Goal: Obtain resource: Download file/media

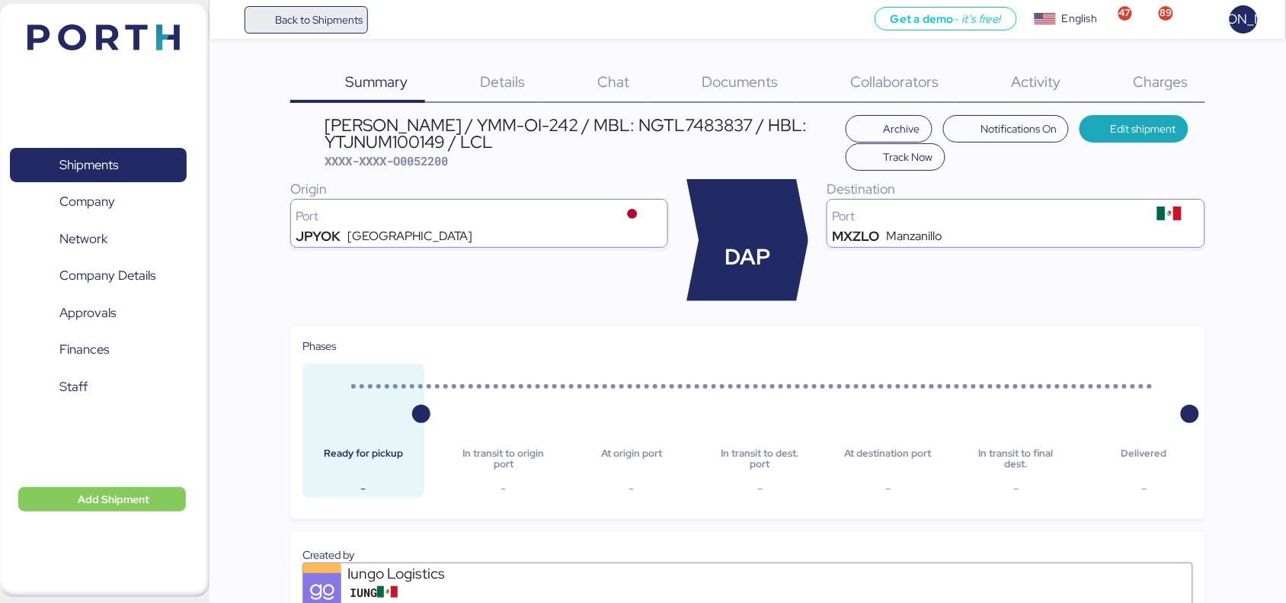
click at [322, 23] on span "Back to Shipments" at bounding box center [319, 20] width 88 height 18
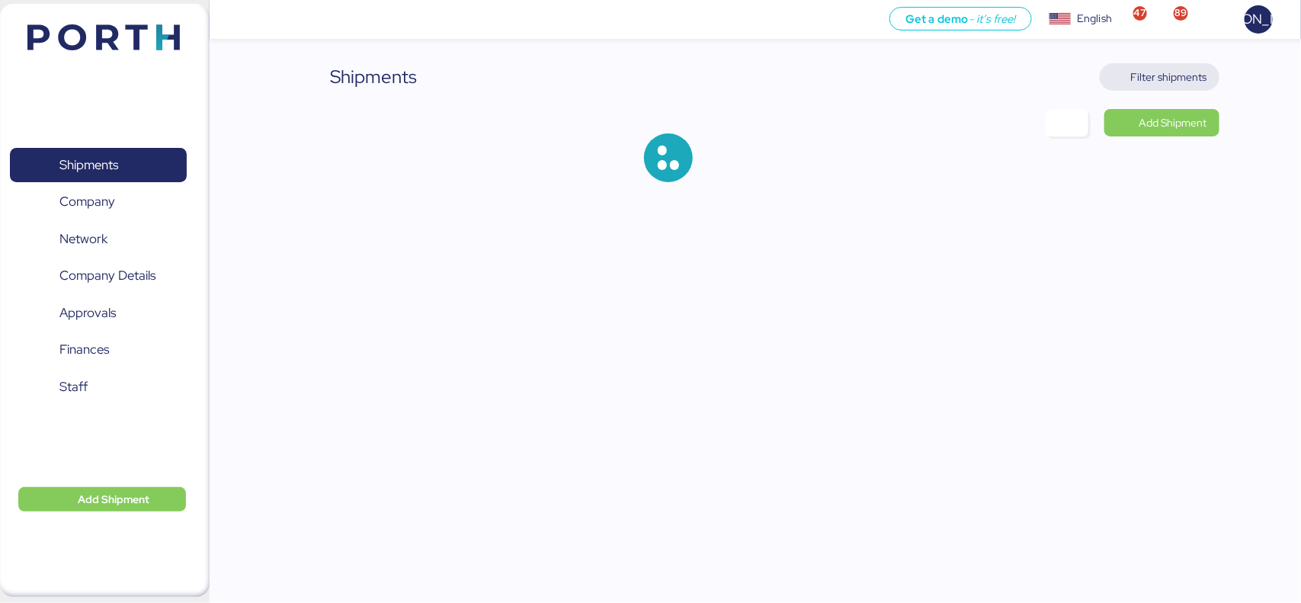
click at [1186, 73] on span "Filter shipments" at bounding box center [1169, 77] width 76 height 18
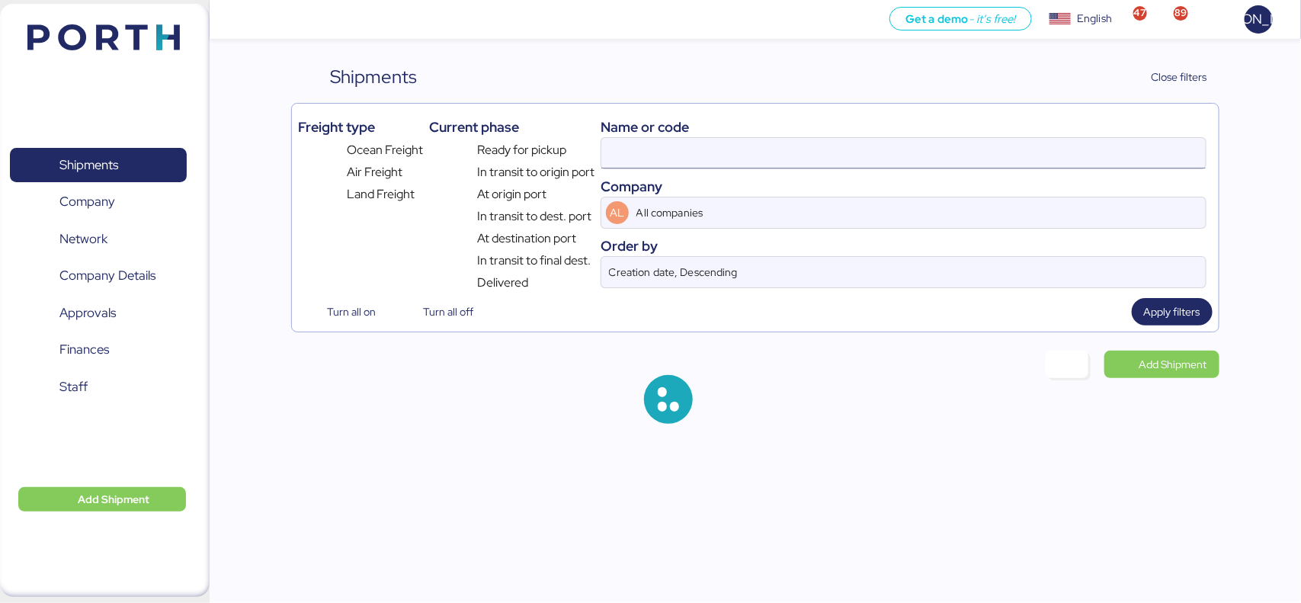
click at [880, 145] on input at bounding box center [902, 153] width 603 height 30
paste input "HDGLKRMX0642262"
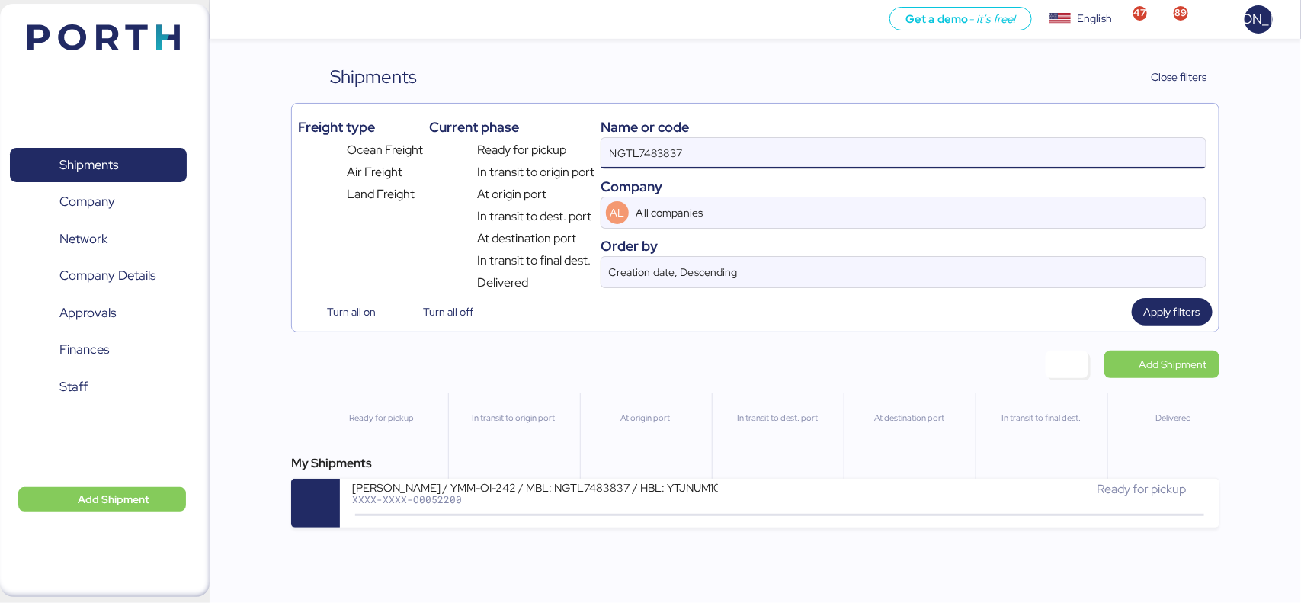
click at [882, 143] on input "NGTL7483837" at bounding box center [902, 153] width 603 height 30
paste input "HDGLKRMX0642262"
type input "HDGLKRMX0642262"
click at [1199, 313] on span "Apply filters" at bounding box center [1172, 311] width 56 height 18
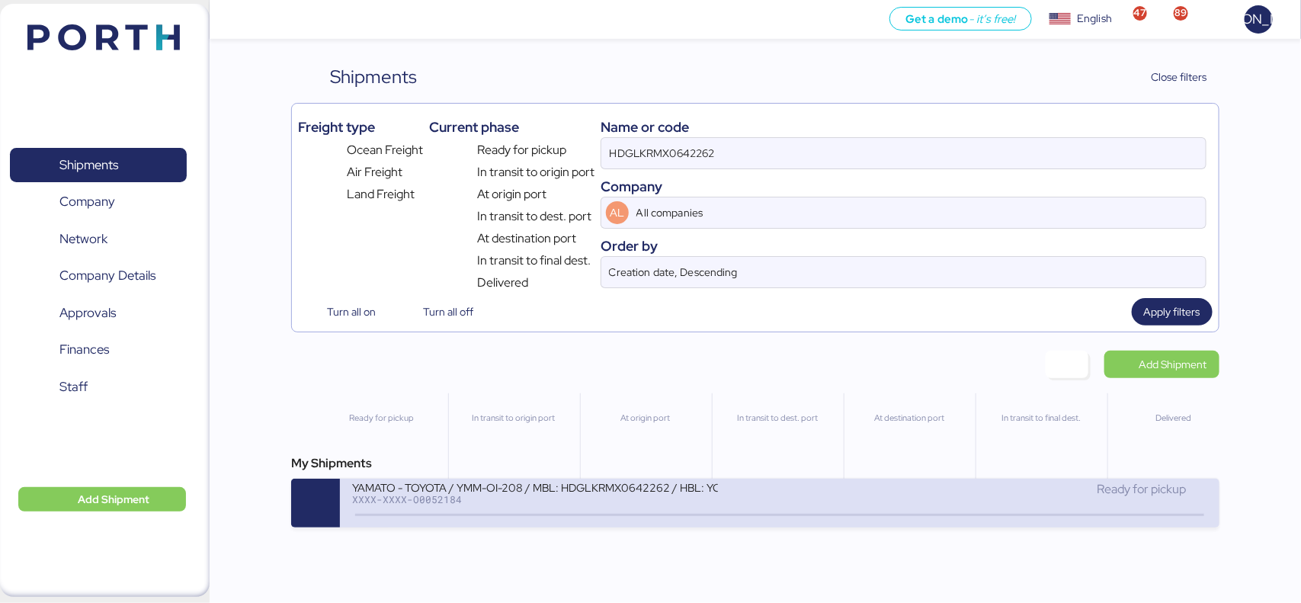
click at [590, 523] on div "YAMATO - TOYOTA / YMM-OI-208 / MBL: HDGLKRMX0642262 / HBL: YONGS2508026 / FCL X…" at bounding box center [779, 502] width 879 height 49
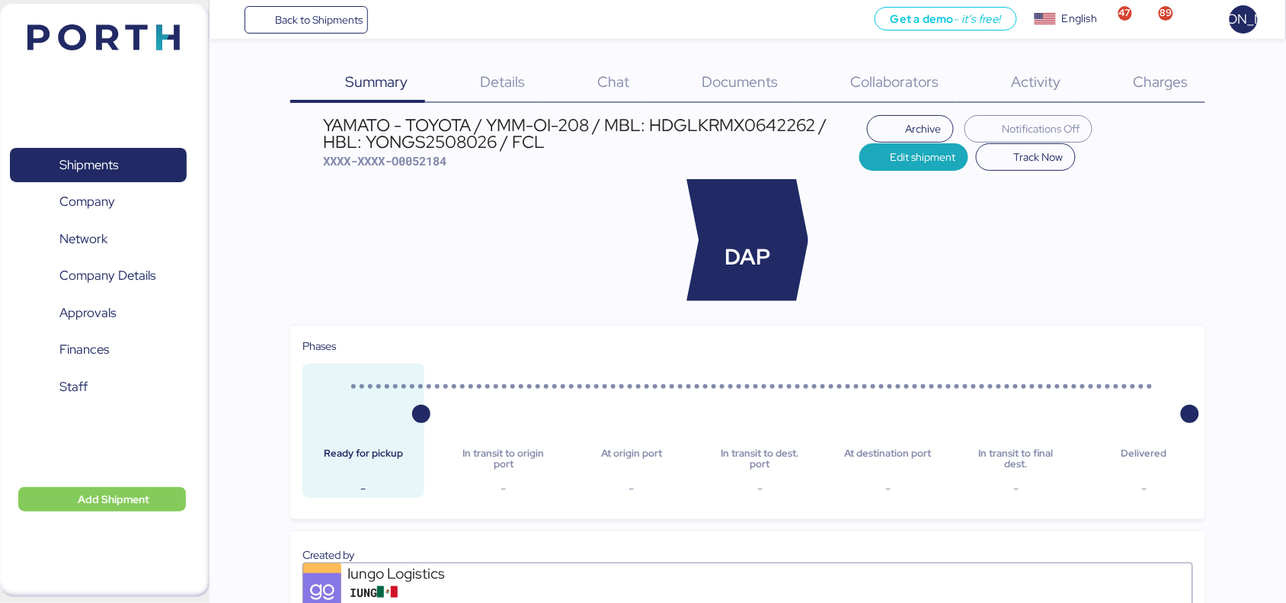
click at [724, 74] on span "Documents" at bounding box center [741, 82] width 76 height 20
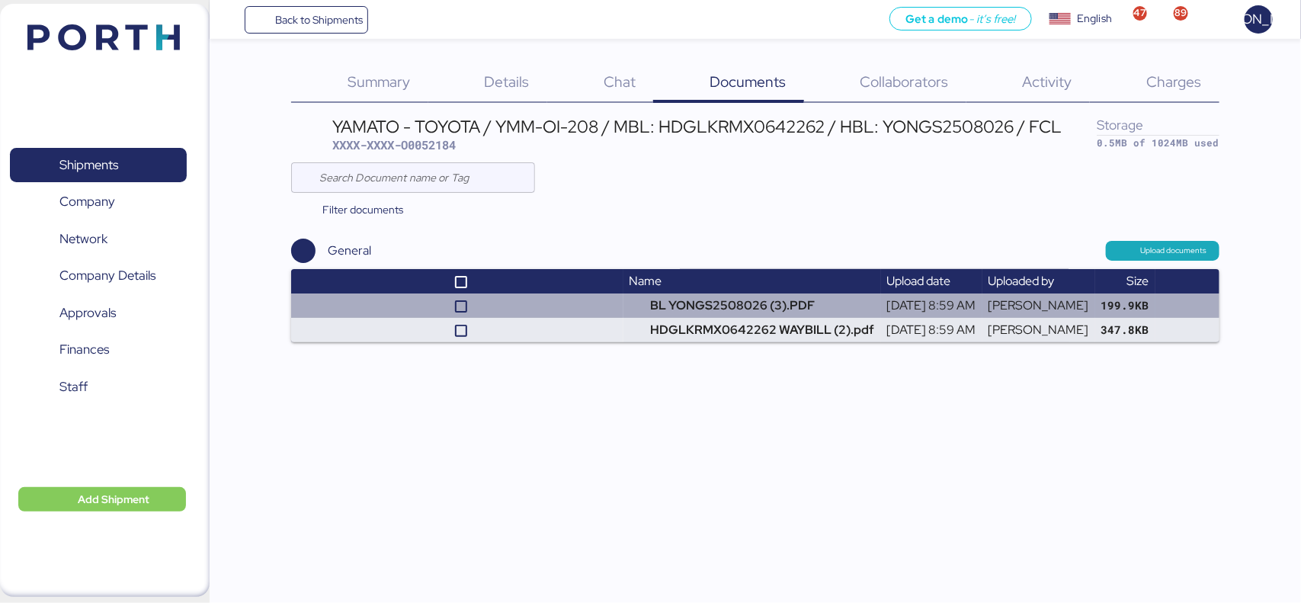
click at [606, 309] on td at bounding box center [456, 305] width 331 height 24
click at [642, 306] on td "BL YONGS2508026 (3).PDF" at bounding box center [752, 305] width 258 height 24
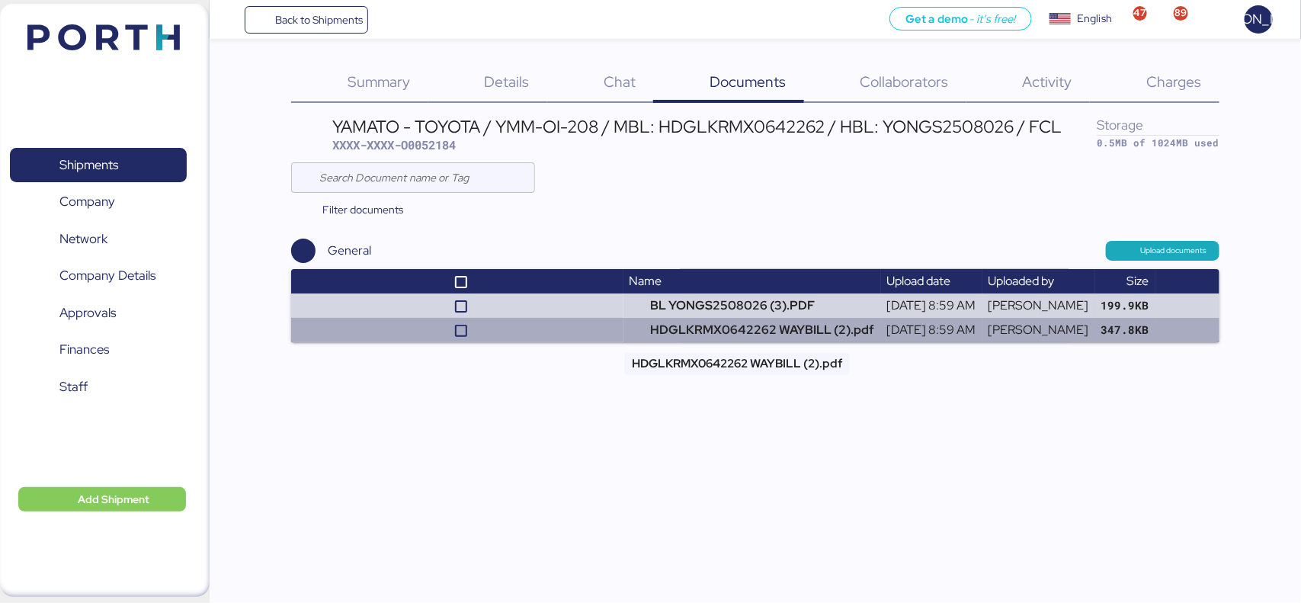
click at [680, 328] on td "HDGLKRMX0642262 WAYBILL (2).pdf" at bounding box center [752, 330] width 258 height 24
